Goal: Task Accomplishment & Management: Use online tool/utility

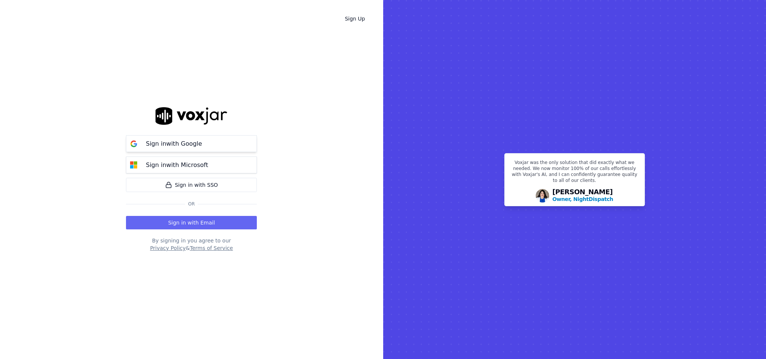
click at [163, 144] on p "Sign in with Google" at bounding box center [174, 144] width 56 height 9
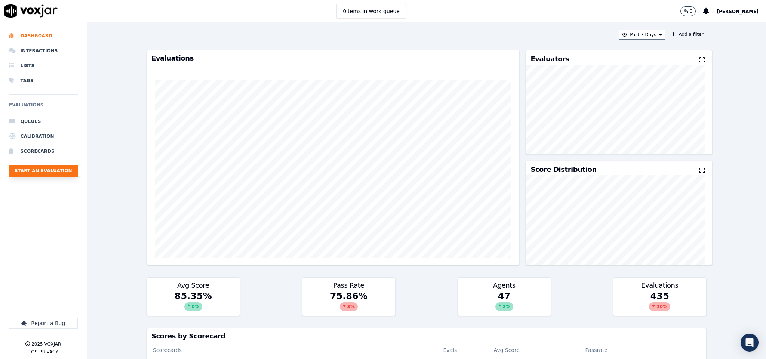
click at [61, 175] on button "Start an Evaluation" at bounding box center [43, 171] width 69 height 12
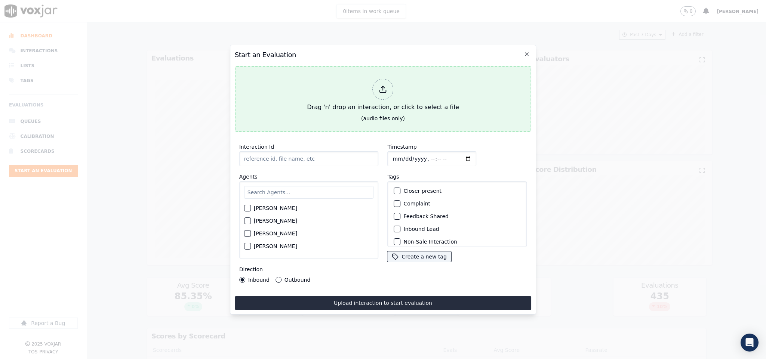
click at [382, 80] on div at bounding box center [383, 89] width 21 height 21
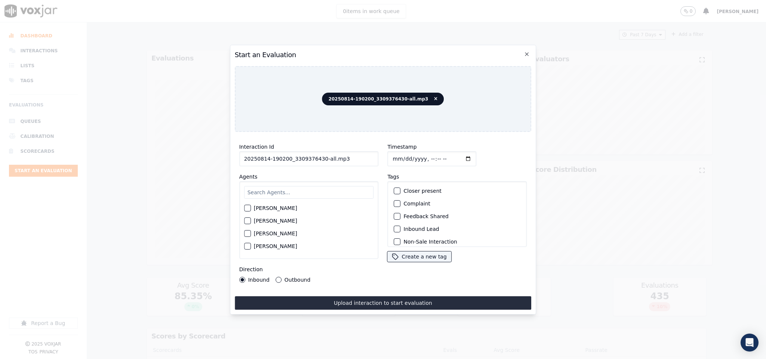
drag, startPoint x: 328, startPoint y: 154, endPoint x: 362, endPoint y: 154, distance: 33.7
click at [362, 154] on input "20250814-190200_3309376430-all.mp3" at bounding box center [309, 158] width 140 height 15
type input "20250814-190200_3309376430-C1"
click at [393, 157] on input "Timestamp" at bounding box center [432, 158] width 89 height 15
type input "[DATE]T14:36"
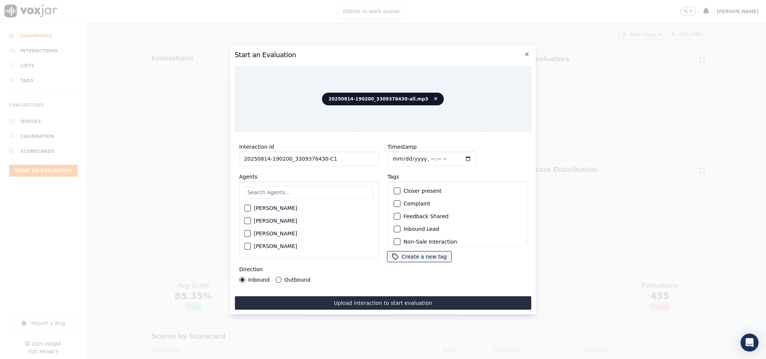
click at [279, 277] on button "Outbound" at bounding box center [279, 280] width 6 height 6
click at [395, 198] on div "button" at bounding box center [397, 199] width 5 height 5
click at [395, 235] on div "button" at bounding box center [397, 237] width 5 height 5
click at [395, 189] on div "button" at bounding box center [397, 191] width 5 height 5
click at [325, 191] on input "text" at bounding box center [309, 192] width 130 height 13
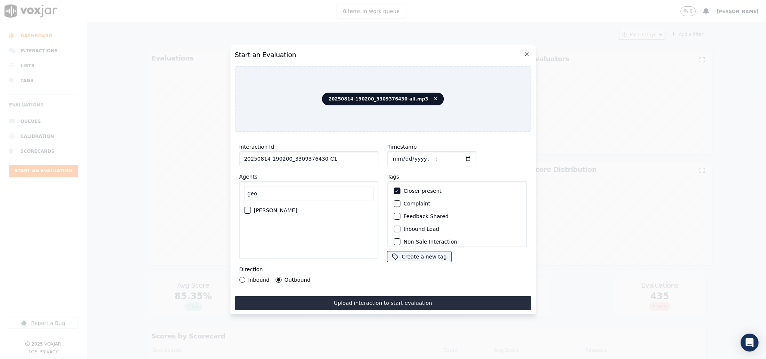
type input "geo"
click at [276, 210] on div "[PERSON_NAME]" at bounding box center [309, 210] width 130 height 13
click at [281, 208] on label "[PERSON_NAME]" at bounding box center [275, 210] width 43 height 5
click at [251, 207] on button "[PERSON_NAME]" at bounding box center [247, 210] width 7 height 7
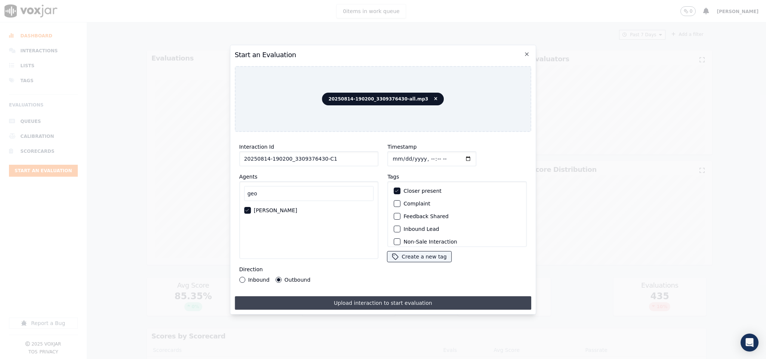
click at [310, 298] on button "Upload interaction to start evaluation" at bounding box center [383, 303] width 297 height 13
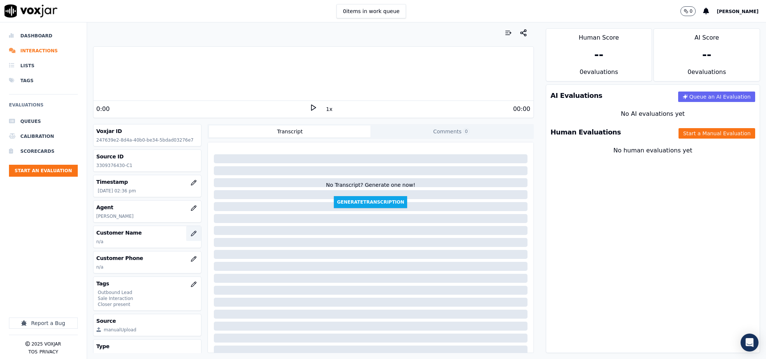
click at [186, 232] on button "button" at bounding box center [193, 233] width 15 height 15
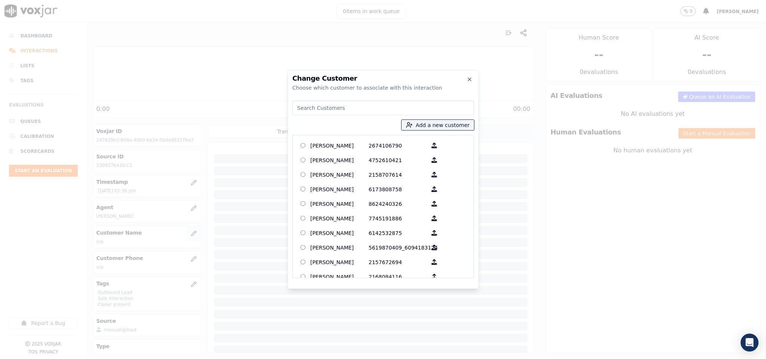
type input "[PERSON_NAME]"
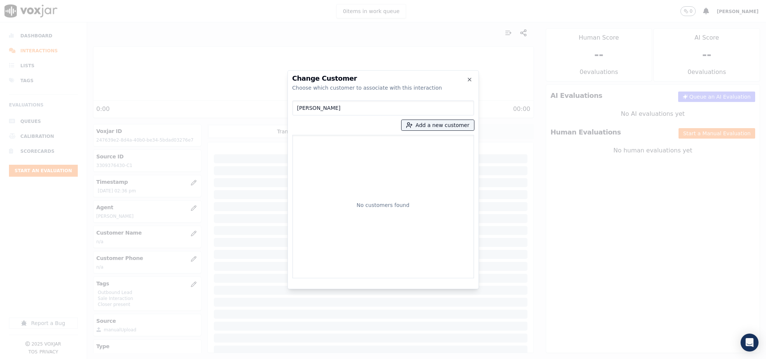
drag, startPoint x: 382, startPoint y: 105, endPoint x: 255, endPoint y: 108, distance: 127.2
click at [248, 359] on div "Change Customer Choose which customer to associate with this interaction [PERSO…" at bounding box center [383, 359] width 766 height 0
click at [438, 128] on button "Add a new customer" at bounding box center [438, 125] width 73 height 10
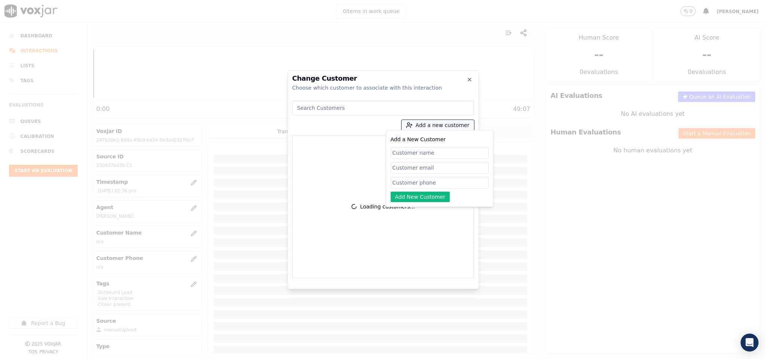
paste input "[PERSON_NAME]"
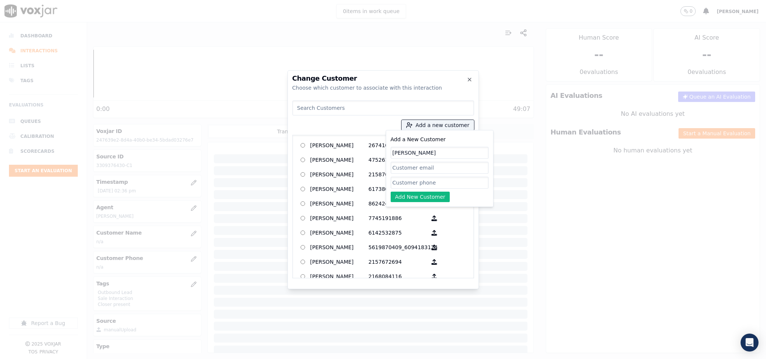
type input "[PERSON_NAME]"
click at [406, 181] on input "Add a New Customer" at bounding box center [440, 183] width 98 height 12
paste input "3309376430"
type input "3309376430"
click at [406, 196] on button "Add New Customer" at bounding box center [420, 197] width 59 height 10
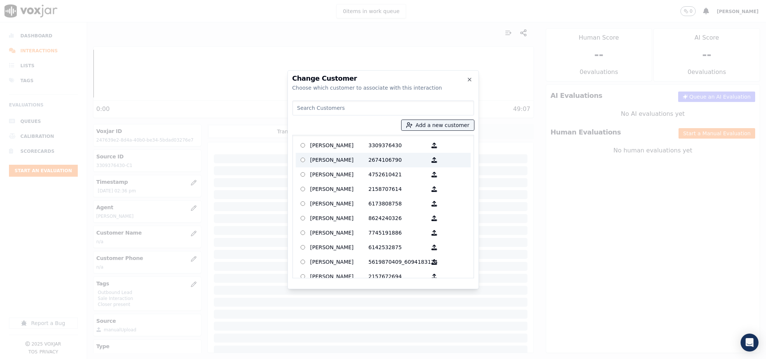
click at [356, 150] on p "[PERSON_NAME]" at bounding box center [339, 146] width 58 height 12
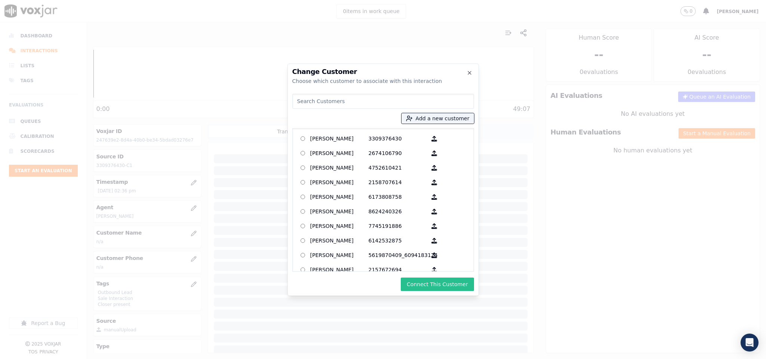
click at [436, 287] on button "Connect This Customer" at bounding box center [437, 284] width 73 height 13
click at [436, 285] on div "Connecting" at bounding box center [383, 284] width 182 height 13
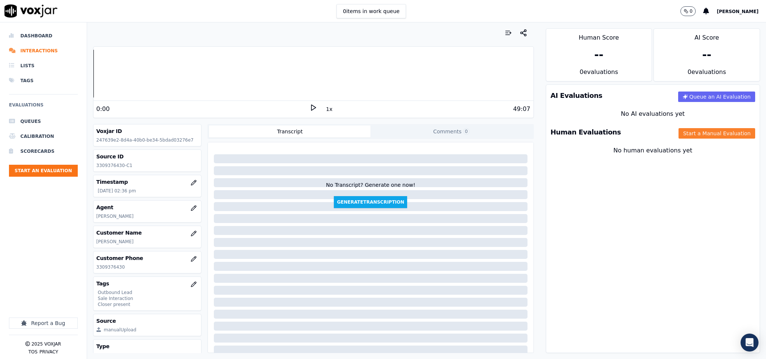
click at [679, 131] on button "Start a Manual Evaluation" at bounding box center [717, 133] width 77 height 10
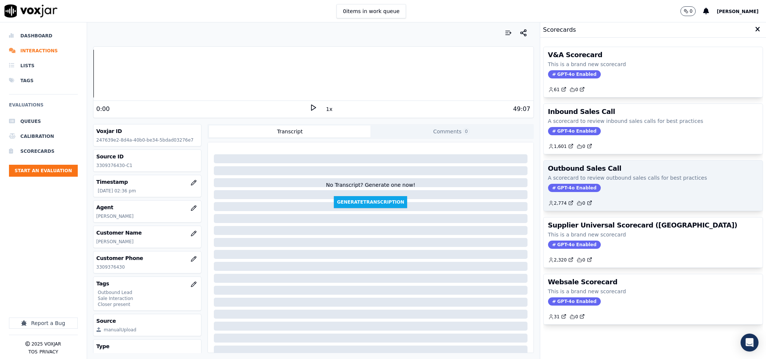
click at [563, 186] on span "GPT-4o Enabled" at bounding box center [574, 188] width 53 height 8
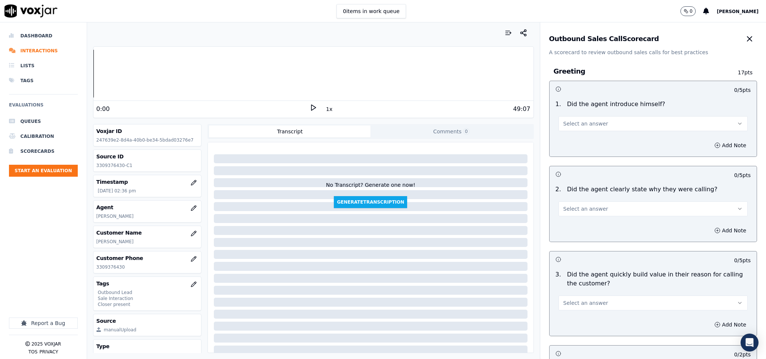
click at [566, 125] on span "Select an answer" at bounding box center [586, 123] width 45 height 7
click at [561, 145] on div "Yes" at bounding box center [634, 141] width 171 height 12
click at [580, 208] on span "Select an answer" at bounding box center [586, 208] width 45 height 7
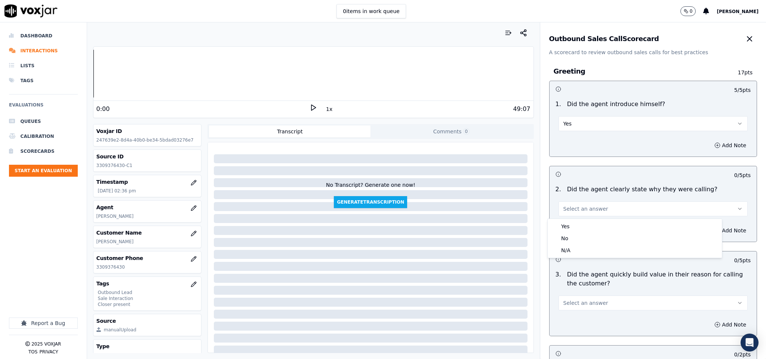
click at [576, 226] on div "Yes" at bounding box center [634, 227] width 171 height 12
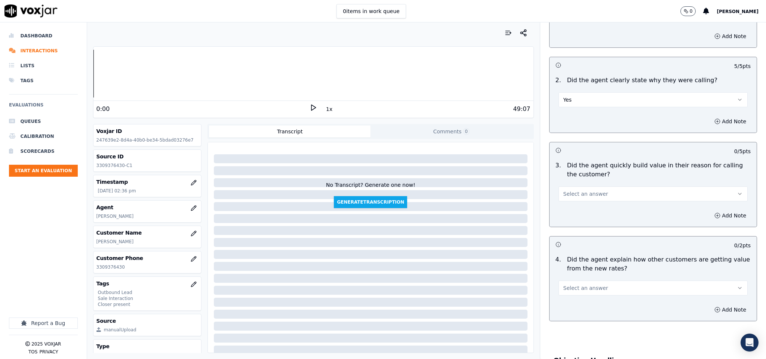
scroll to position [112, 0]
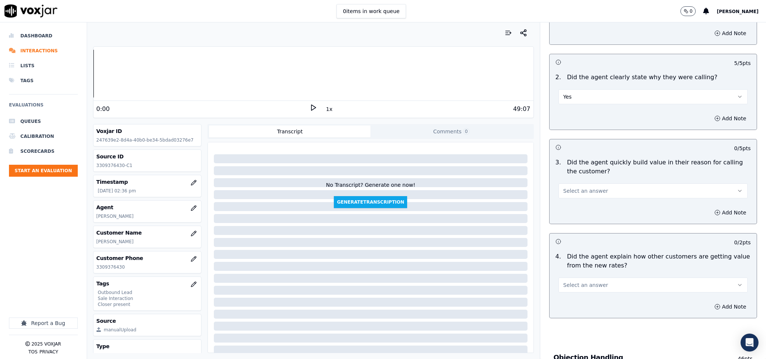
click at [592, 191] on button "Select an answer" at bounding box center [654, 191] width 190 height 15
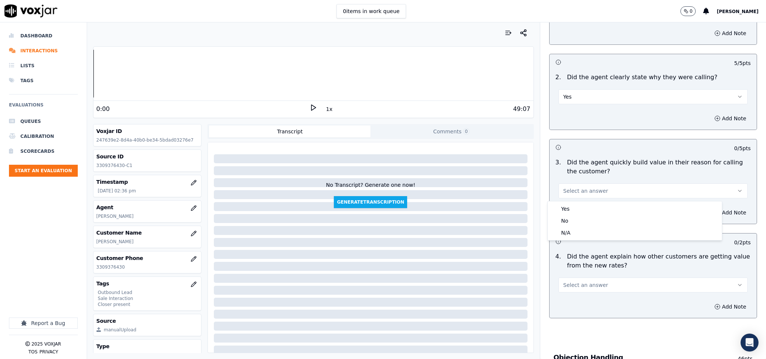
click at [581, 203] on div "Yes" at bounding box center [634, 209] width 171 height 12
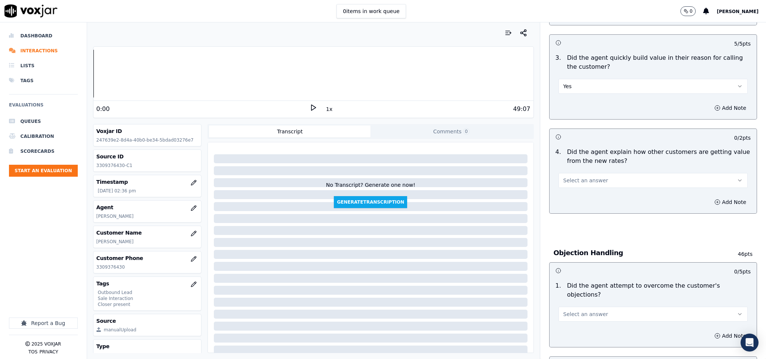
scroll to position [224, 0]
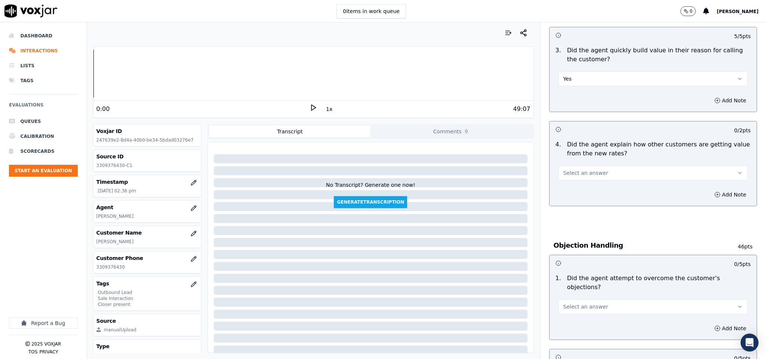
click at [594, 174] on button "Select an answer" at bounding box center [654, 173] width 190 height 15
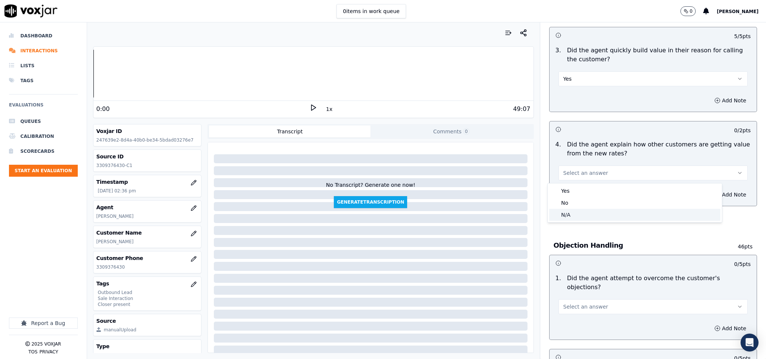
click at [569, 216] on div "N/A" at bounding box center [634, 215] width 171 height 12
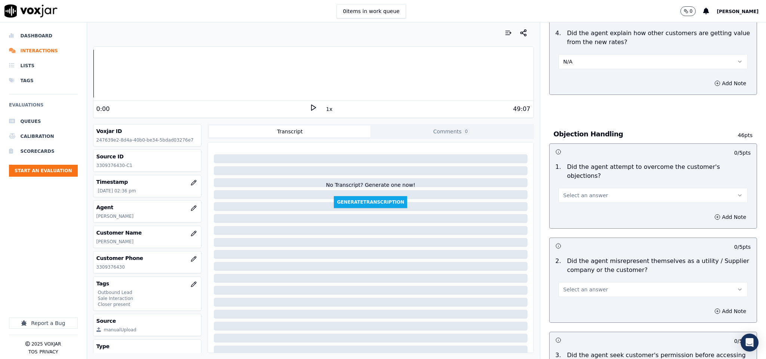
scroll to position [337, 0]
click at [594, 189] on button "Select an answer" at bounding box center [654, 194] width 190 height 15
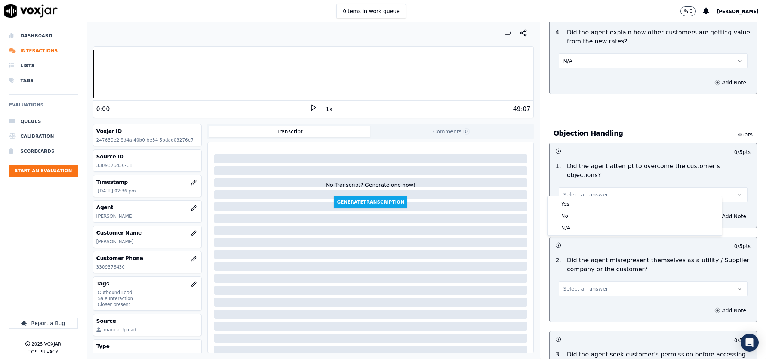
click at [583, 206] on div "Yes" at bounding box center [634, 204] width 171 height 12
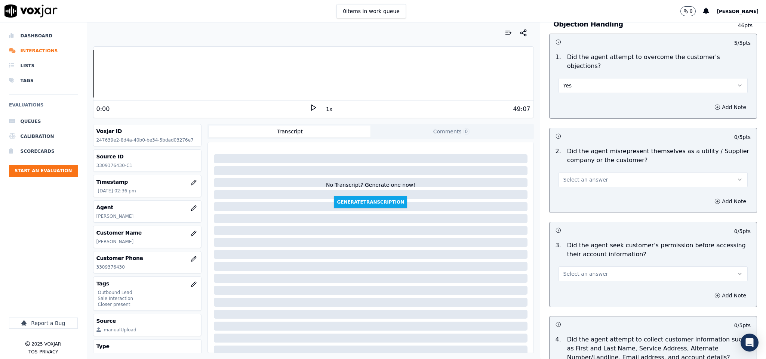
scroll to position [449, 0]
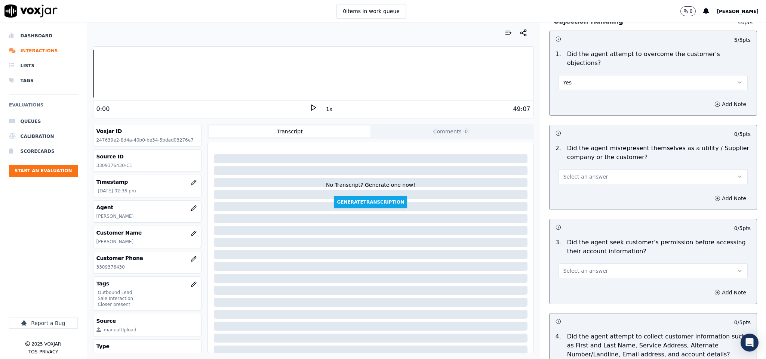
click at [610, 169] on button "Select an answer" at bounding box center [654, 176] width 190 height 15
click at [585, 192] on div "Yes No N/A" at bounding box center [635, 198] width 174 height 39
click at [585, 193] on div "No" at bounding box center [634, 199] width 171 height 12
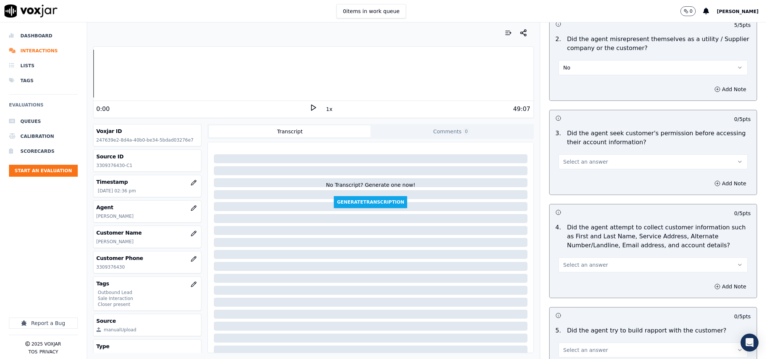
scroll to position [561, 0]
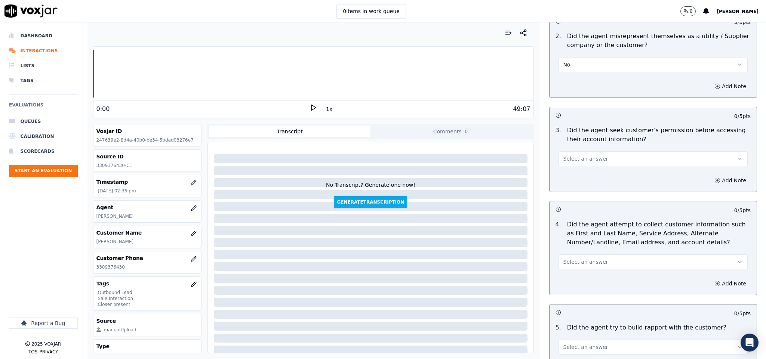
click at [599, 151] on button "Select an answer" at bounding box center [654, 158] width 190 height 15
click at [574, 166] on div "Yes" at bounding box center [634, 169] width 171 height 12
click at [594, 151] on button "Yes" at bounding box center [654, 158] width 190 height 15
click at [576, 175] on div "No" at bounding box center [634, 181] width 171 height 12
click at [710, 175] on button "Add Note" at bounding box center [730, 180] width 41 height 10
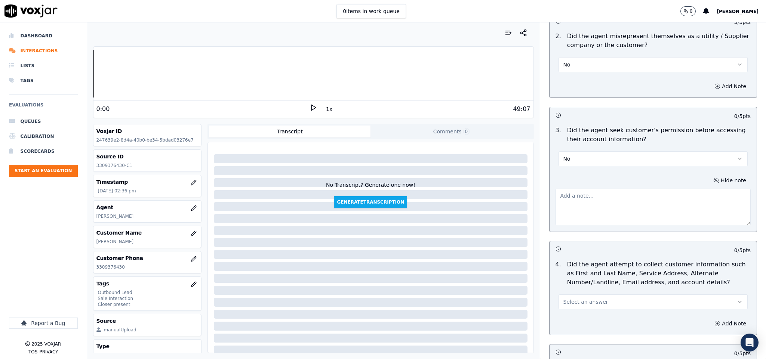
click at [638, 194] on textarea at bounding box center [654, 207] width 196 height 37
paste textarea "@3:51 [PERSON_NAME] share the [US_STATE] Edison account number - The agent fail…"
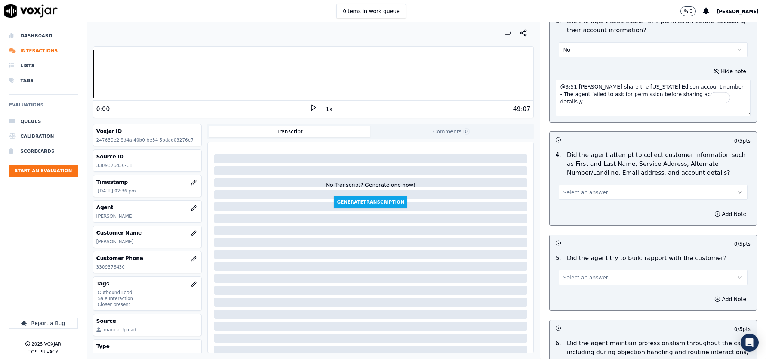
scroll to position [673, 0]
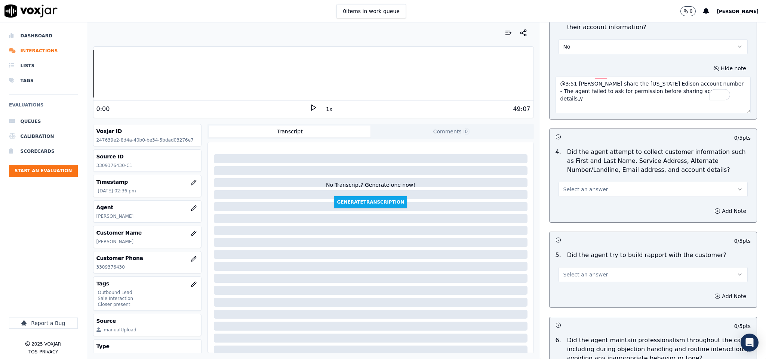
type textarea "@3:51 [PERSON_NAME] share the [US_STATE] Edison account number - The agent fail…"
click at [595, 184] on button "Select an answer" at bounding box center [654, 189] width 190 height 15
click at [583, 199] on div "Yes" at bounding box center [634, 200] width 171 height 12
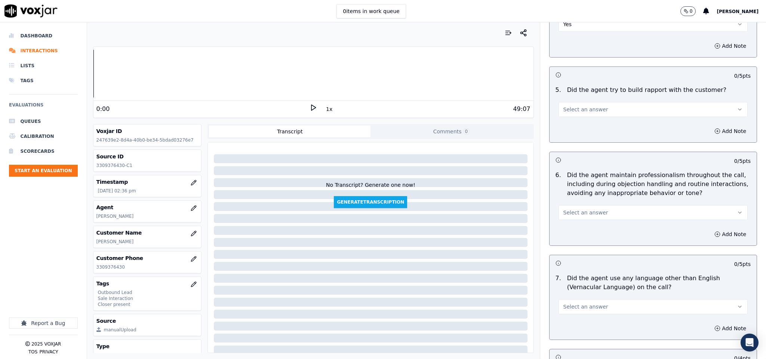
scroll to position [842, 0]
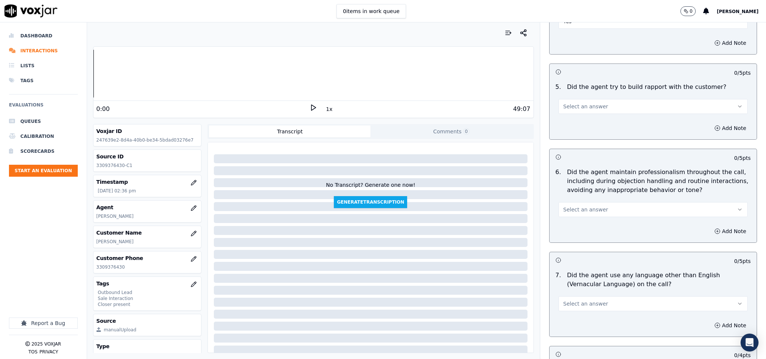
click at [596, 100] on button "Select an answer" at bounding box center [654, 106] width 190 height 15
click at [577, 118] on div "Yes" at bounding box center [634, 118] width 171 height 12
click at [601, 203] on button "Select an answer" at bounding box center [654, 209] width 190 height 15
click at [577, 224] on div "Yes" at bounding box center [634, 221] width 171 height 12
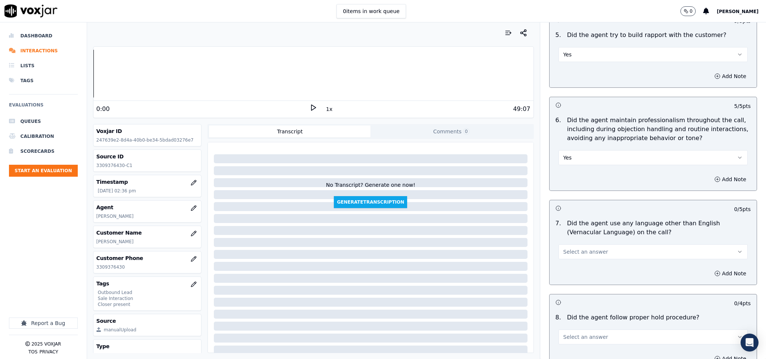
scroll to position [954, 0]
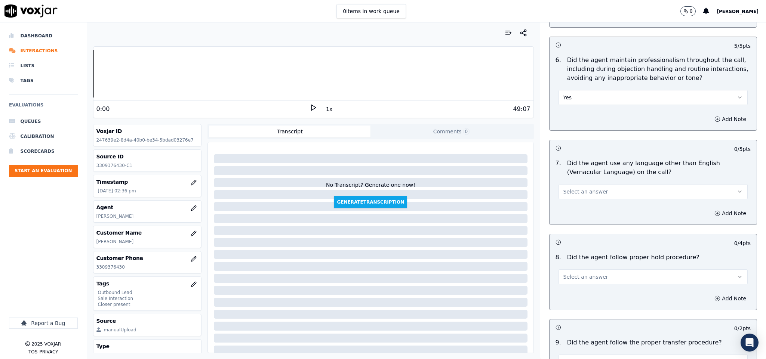
click at [597, 184] on button "Select an answer" at bounding box center [654, 191] width 190 height 15
click at [570, 212] on div "No" at bounding box center [634, 215] width 171 height 12
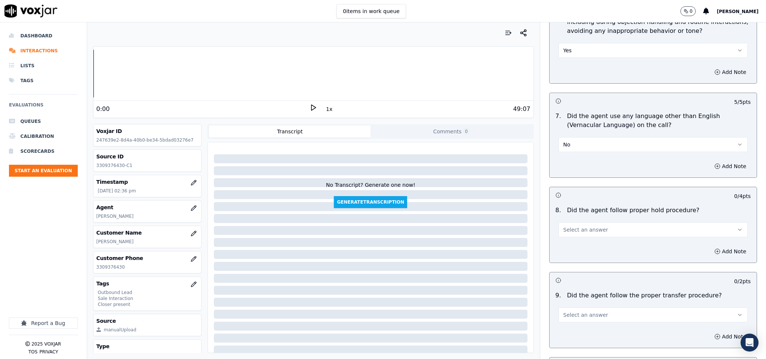
scroll to position [1122, 0]
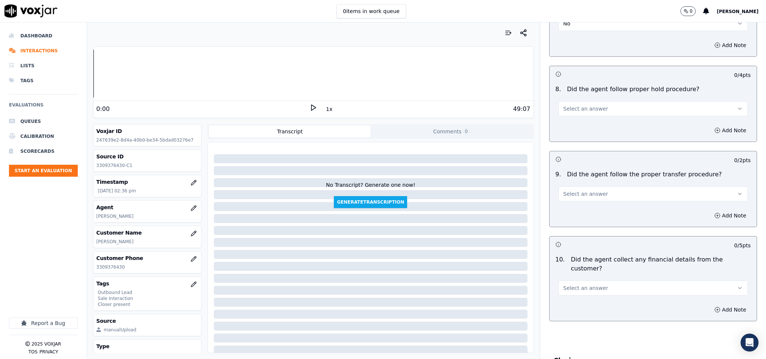
click at [588, 101] on button "Select an answer" at bounding box center [654, 108] width 190 height 15
click at [578, 117] on div "Yes" at bounding box center [634, 121] width 171 height 12
drag, startPoint x: 578, startPoint y: 189, endPoint x: 578, endPoint y: 193, distance: 4.9
click at [578, 190] on span "Select an answer" at bounding box center [586, 193] width 45 height 7
click at [575, 205] on div "Yes" at bounding box center [634, 206] width 171 height 12
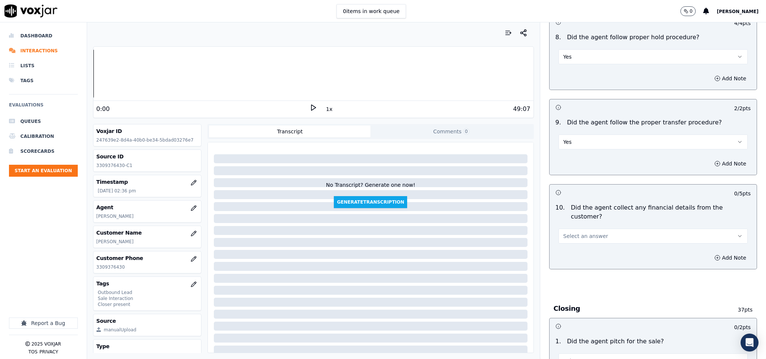
scroll to position [1234, 0]
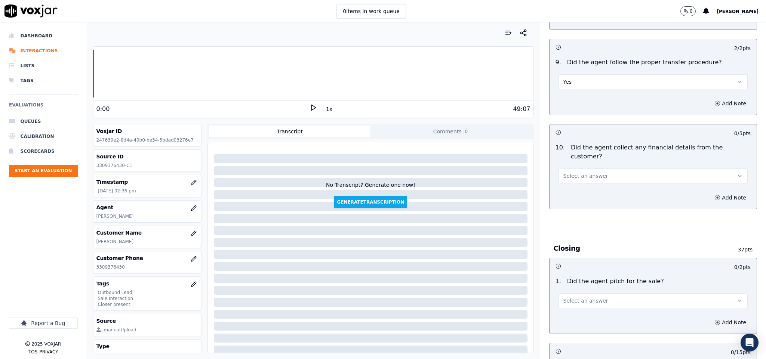
click at [595, 169] on button "Select an answer" at bounding box center [654, 176] width 190 height 15
click at [576, 189] on div "No" at bounding box center [634, 192] width 171 height 12
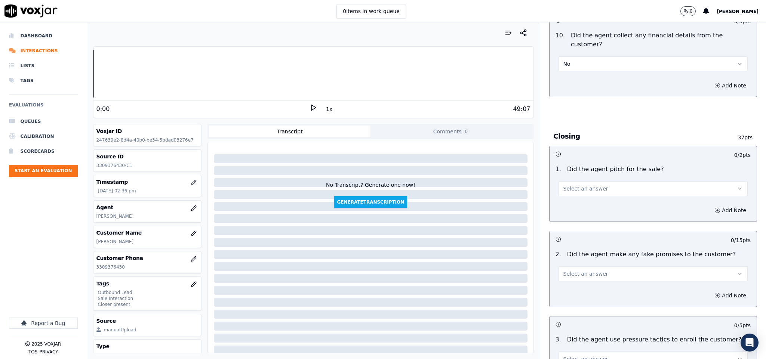
drag, startPoint x: 578, startPoint y: 171, endPoint x: 575, endPoint y: 183, distance: 12.8
click at [578, 181] on button "Select an answer" at bounding box center [654, 188] width 190 height 15
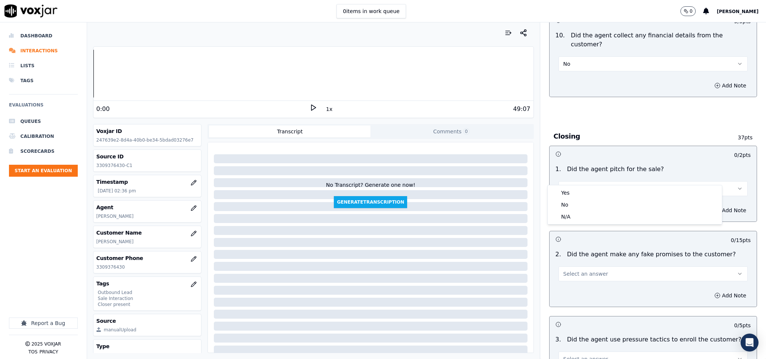
click at [573, 189] on div "Yes" at bounding box center [634, 193] width 171 height 12
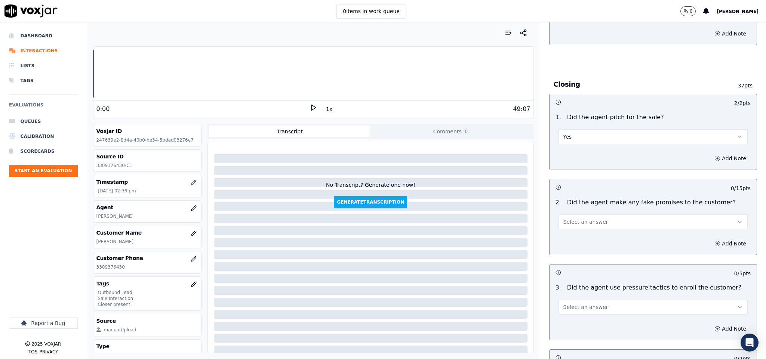
scroll to position [1459, 0]
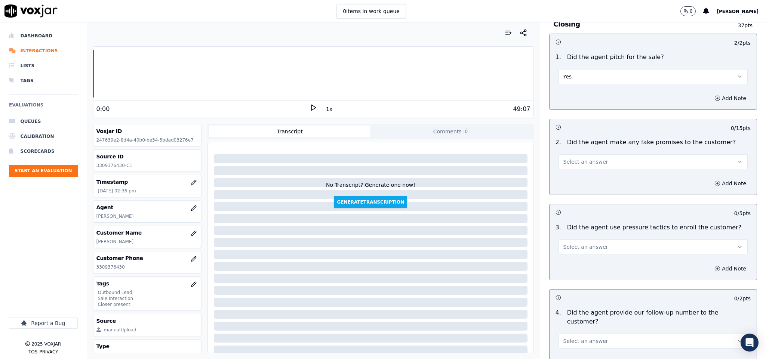
click at [593, 154] on button "Select an answer" at bounding box center [654, 161] width 190 height 15
click at [573, 182] on div "No" at bounding box center [634, 178] width 171 height 12
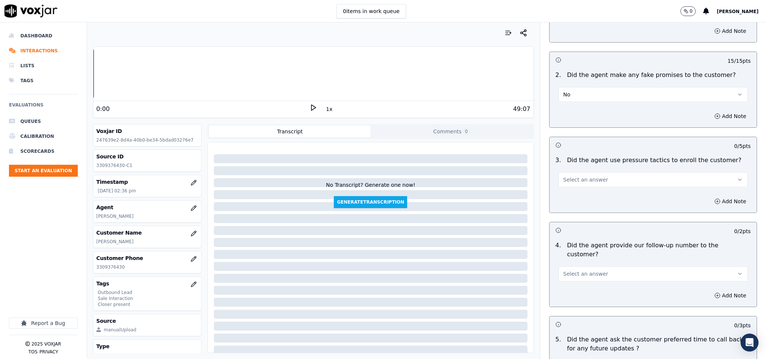
scroll to position [1571, 0]
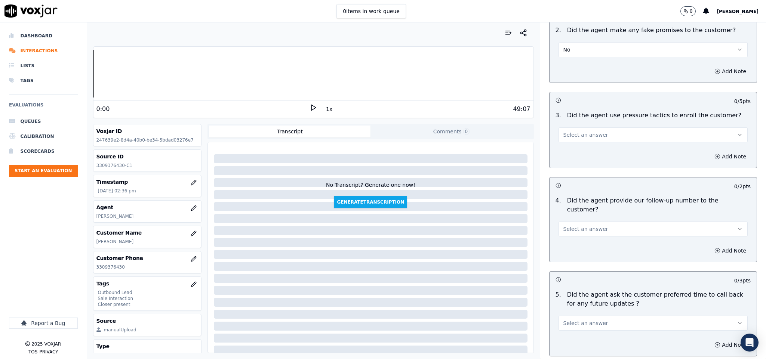
click at [593, 128] on button "Select an answer" at bounding box center [654, 135] width 190 height 15
click at [574, 153] on div "No" at bounding box center [634, 151] width 171 height 12
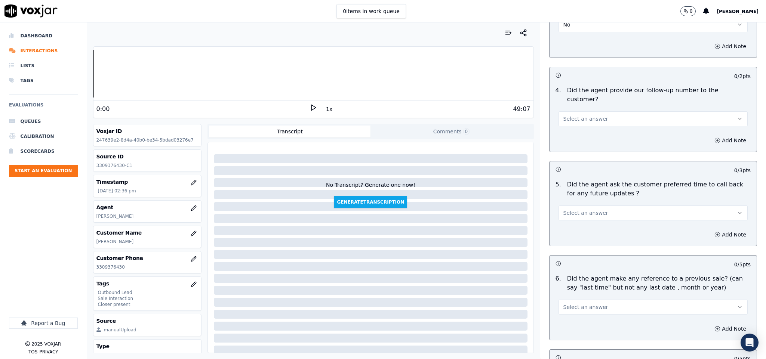
scroll to position [1683, 0]
click at [597, 110] on button "Select an answer" at bounding box center [654, 117] width 190 height 15
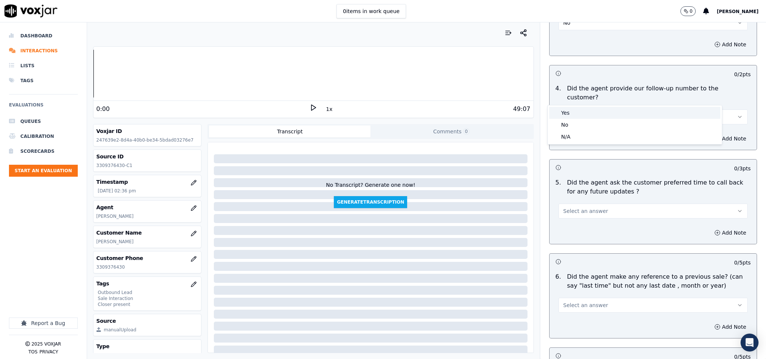
click at [582, 110] on div "Yes" at bounding box center [634, 113] width 171 height 12
click at [588, 202] on div "Select an answer" at bounding box center [654, 210] width 190 height 16
click at [579, 204] on button "Select an answer" at bounding box center [654, 211] width 190 height 15
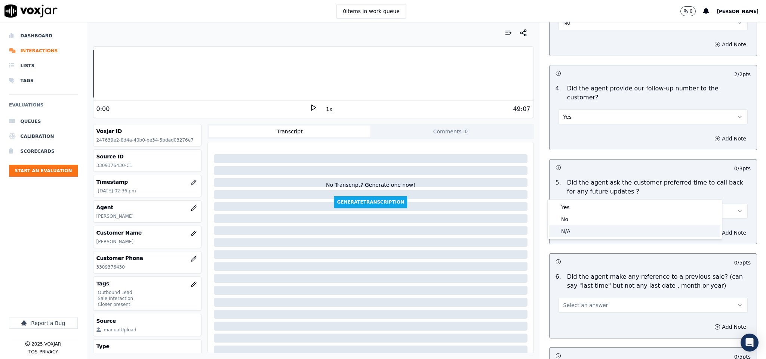
drag, startPoint x: 573, startPoint y: 228, endPoint x: 566, endPoint y: 189, distance: 39.6
click at [573, 228] on div "N/A" at bounding box center [634, 232] width 171 height 12
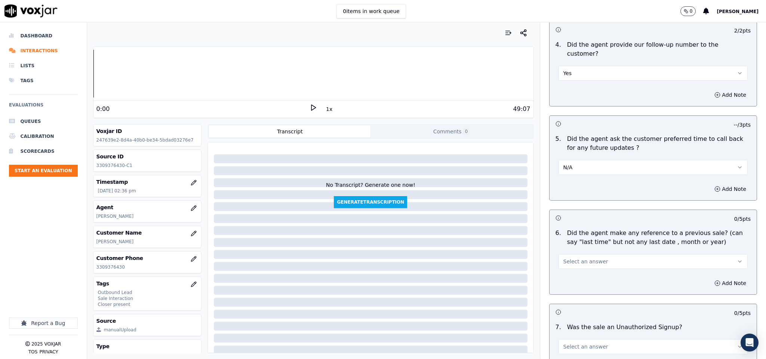
scroll to position [1795, 0]
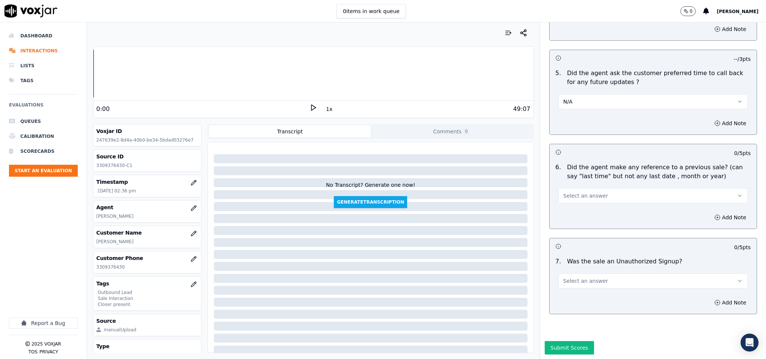
click at [577, 192] on span "Select an answer" at bounding box center [586, 195] width 45 height 7
click at [569, 201] on div "No" at bounding box center [634, 202] width 171 height 12
click at [585, 278] on span "Select an answer" at bounding box center [586, 281] width 45 height 7
click at [576, 285] on div "No" at bounding box center [634, 285] width 171 height 12
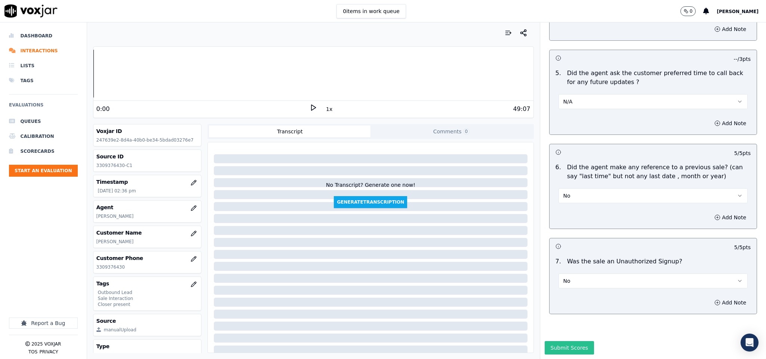
click at [567, 341] on button "Submit Scores" at bounding box center [570, 347] width 50 height 13
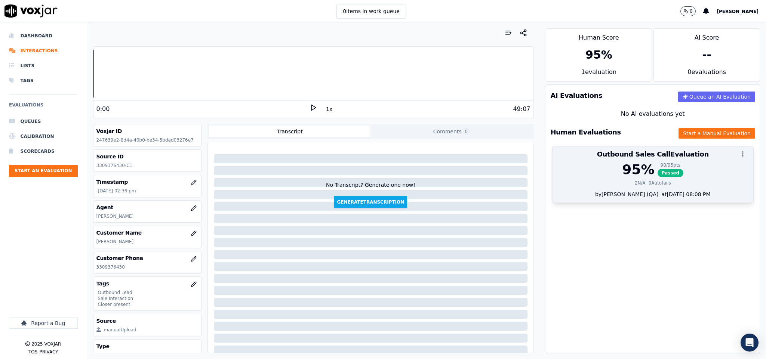
click at [604, 170] on div "95 % 90 / 95 pts Passed" at bounding box center [653, 169] width 192 height 15
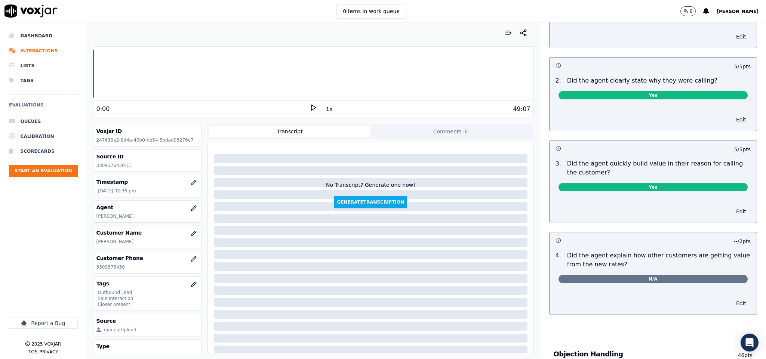
scroll to position [0, 0]
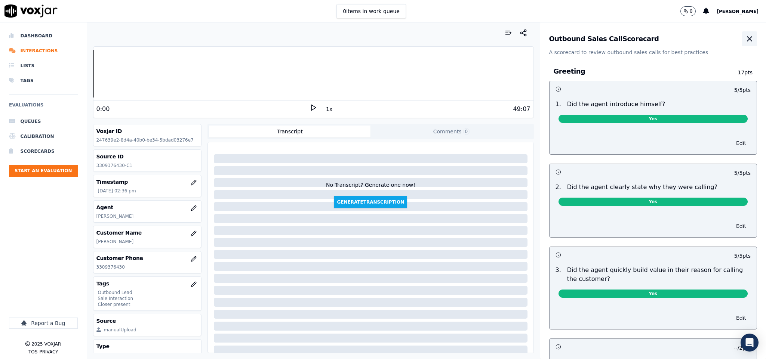
click at [745, 42] on icon "button" at bounding box center [749, 38] width 9 height 9
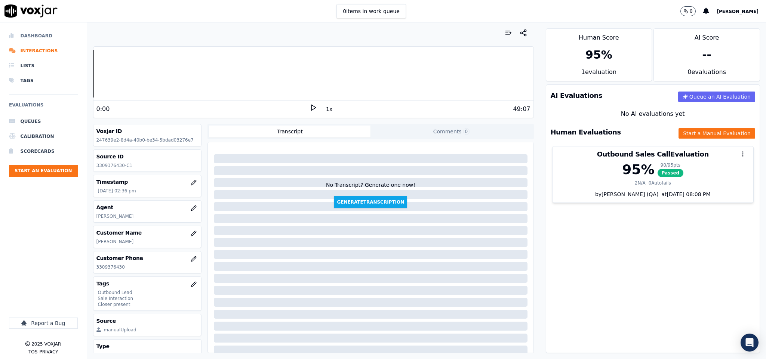
click at [23, 33] on li "Dashboard" at bounding box center [43, 35] width 69 height 15
